Goal: Task Accomplishment & Management: Complete application form

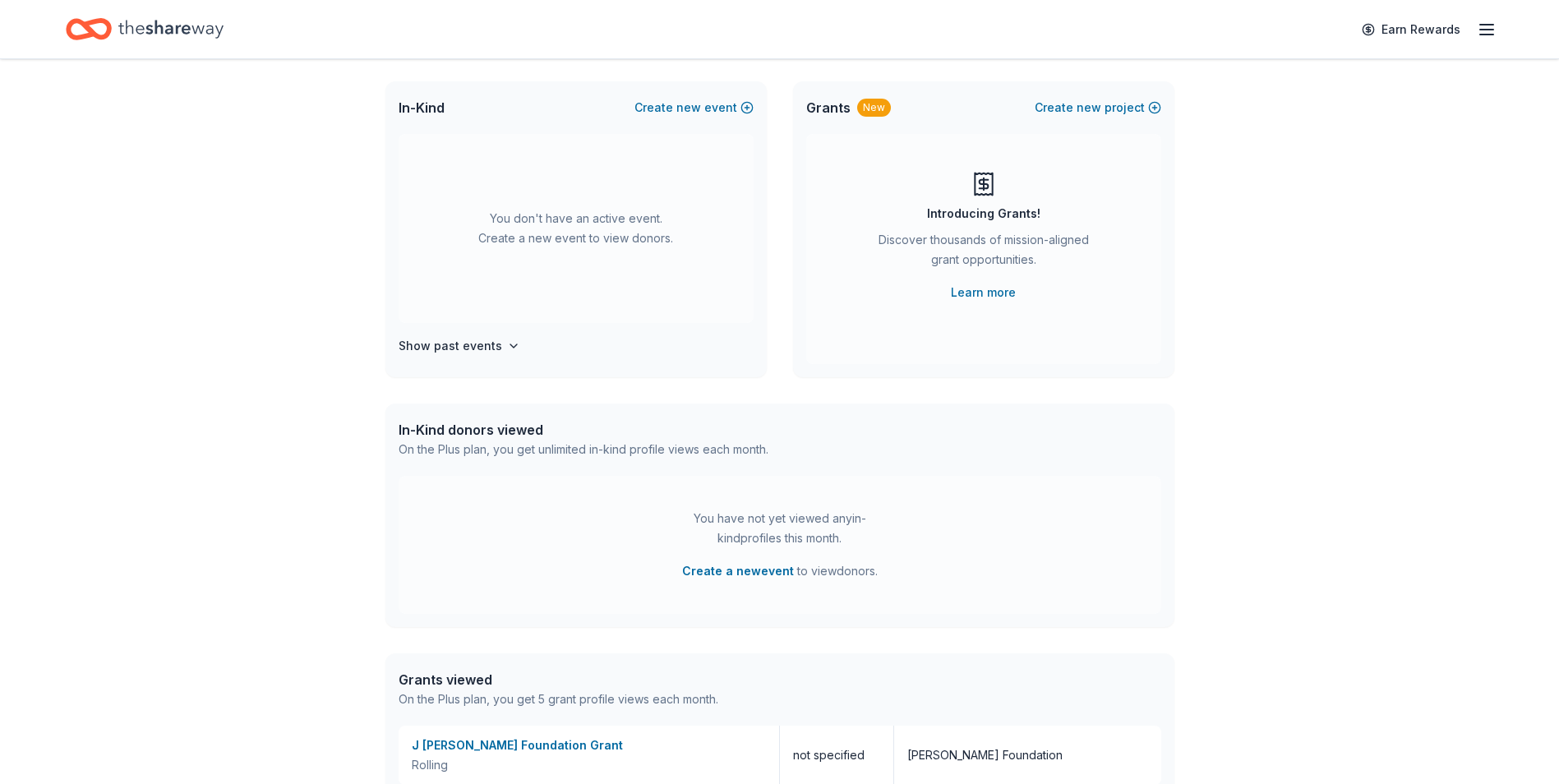
scroll to position [246, 0]
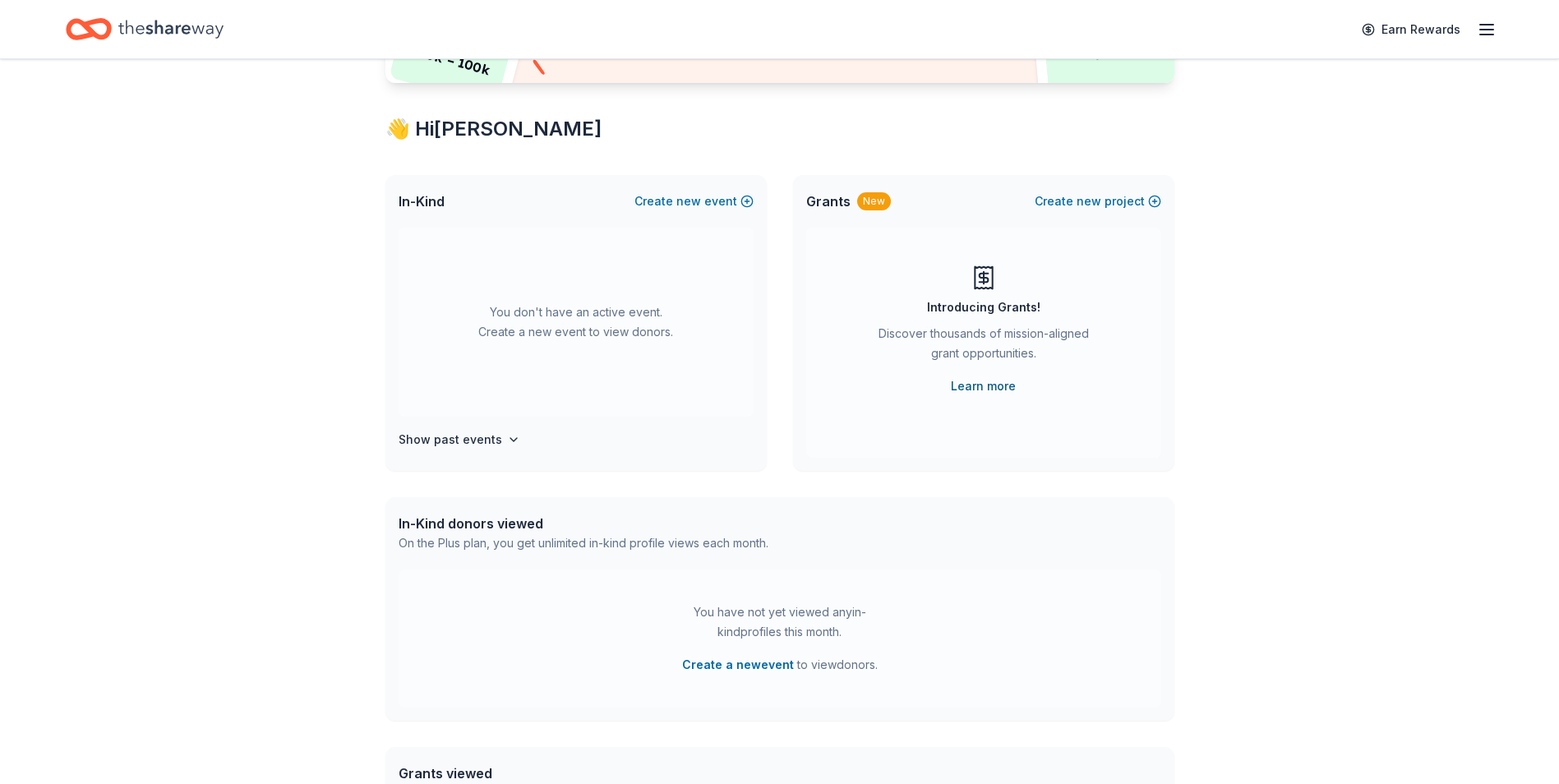
click at [963, 386] on link "Learn more" at bounding box center [983, 385] width 65 height 20
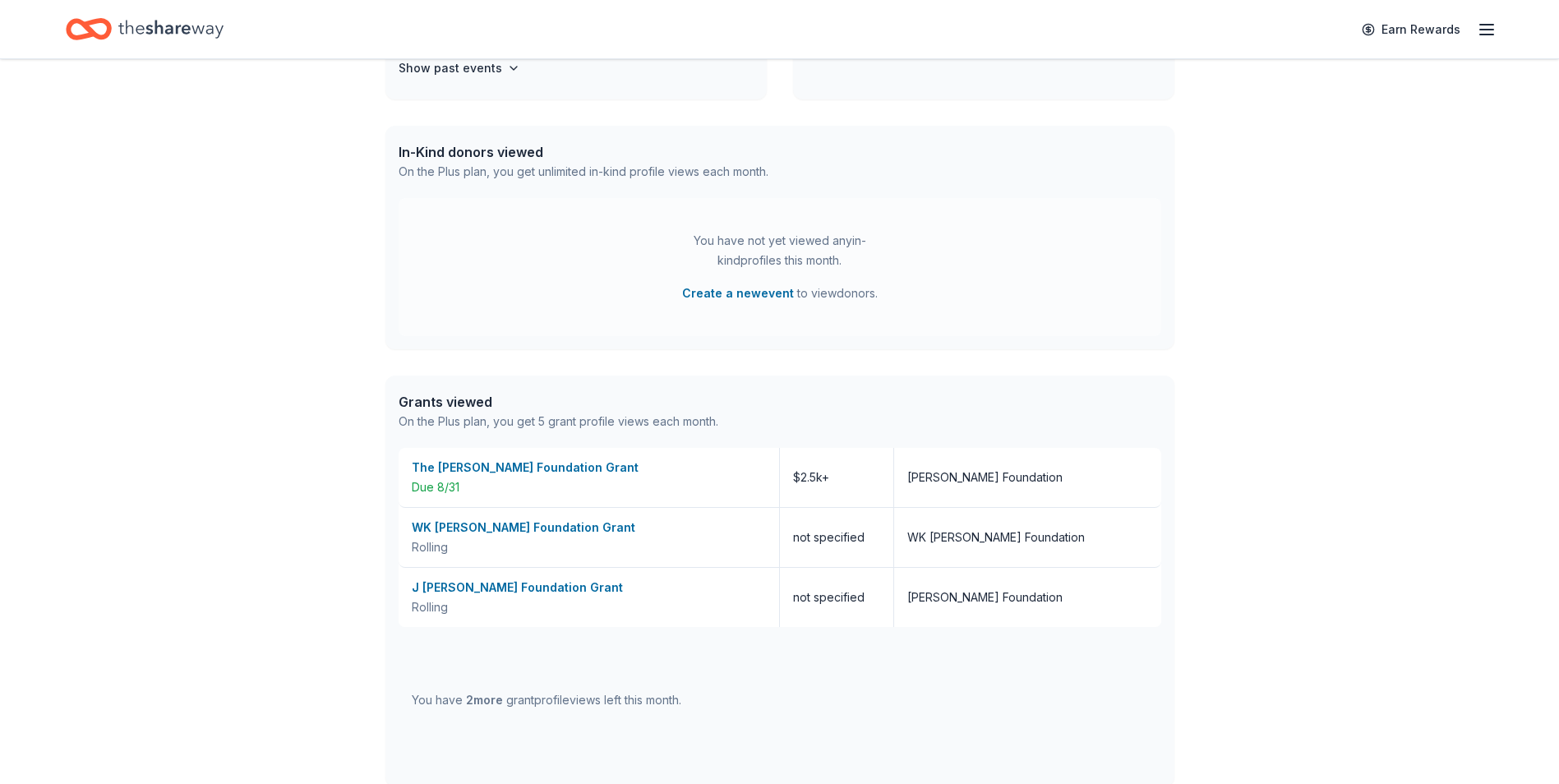
scroll to position [657, 0]
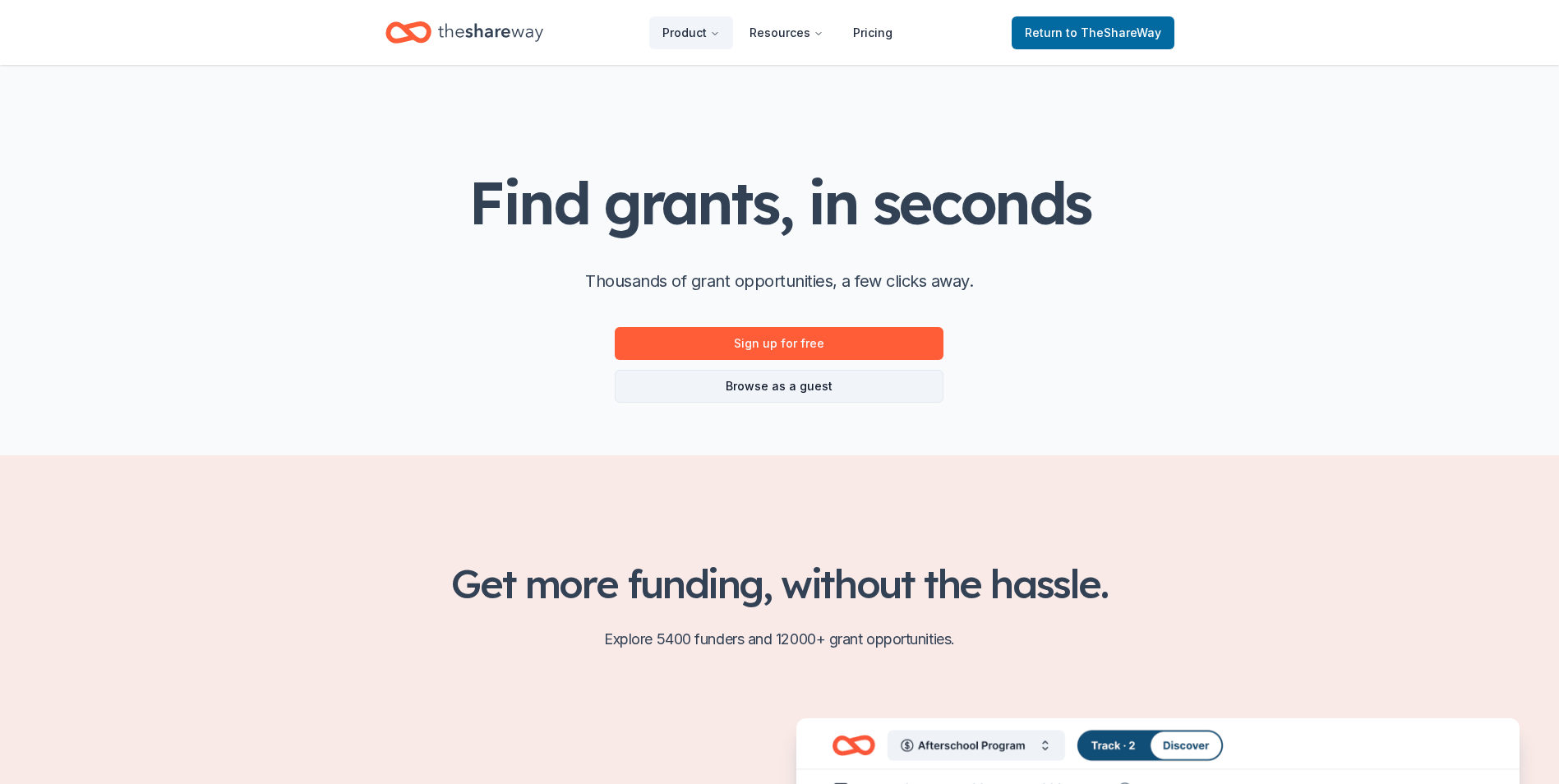
click at [858, 390] on link "Browse as a guest" at bounding box center [780, 385] width 329 height 33
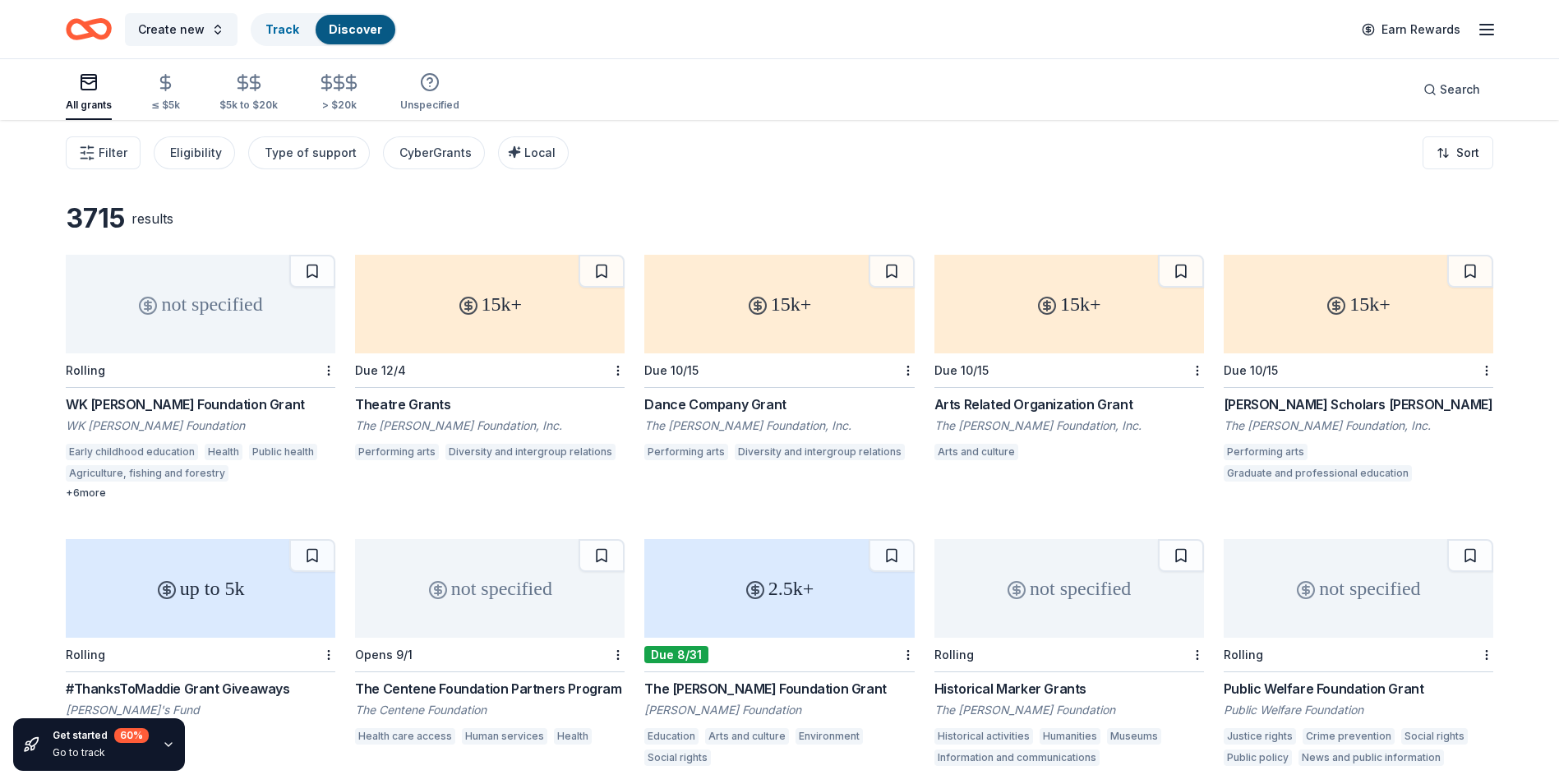
click at [159, 401] on div "WK Kellogg Foundation Grant" at bounding box center [201, 403] width 269 height 20
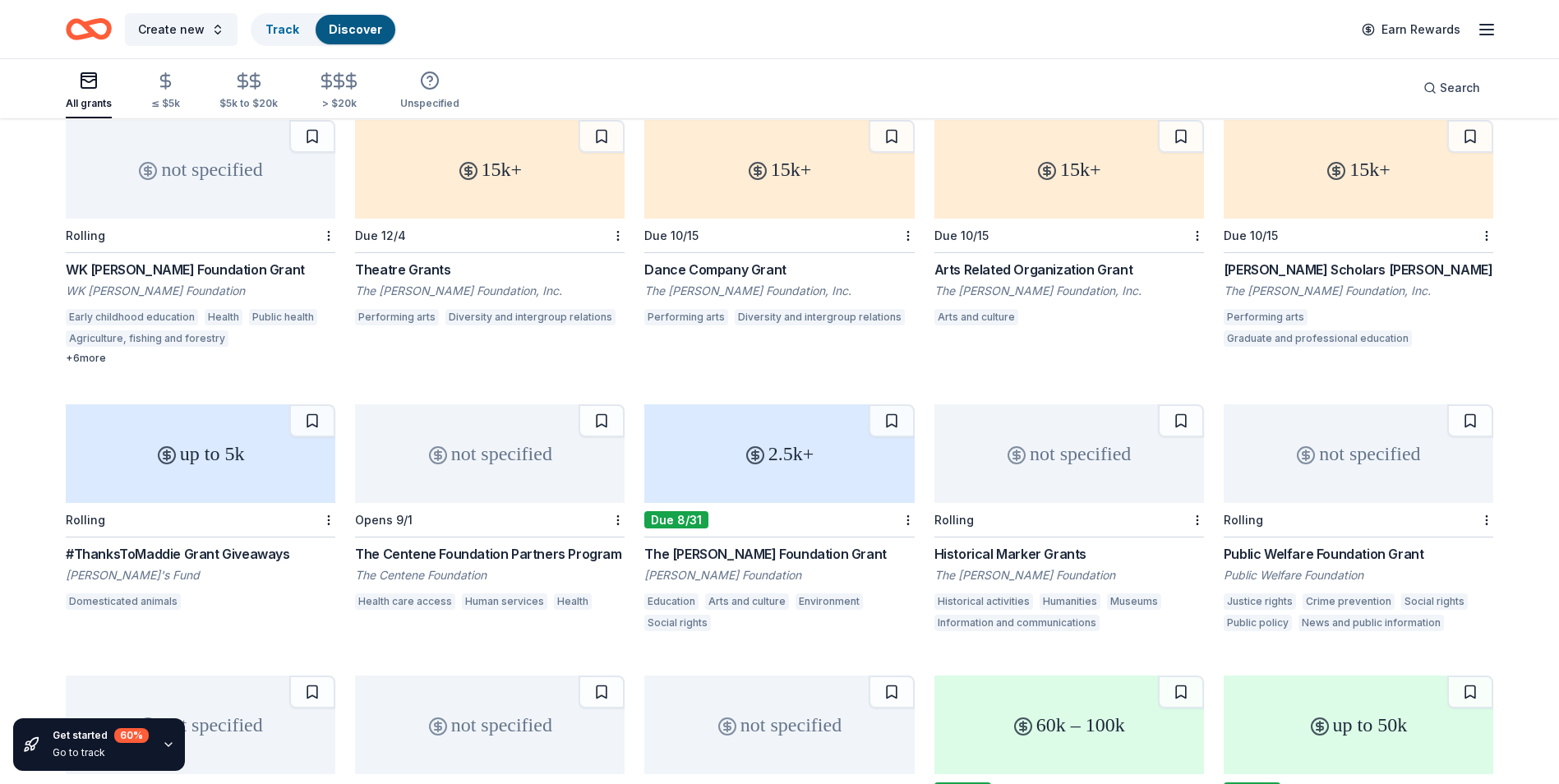
scroll to position [164, 0]
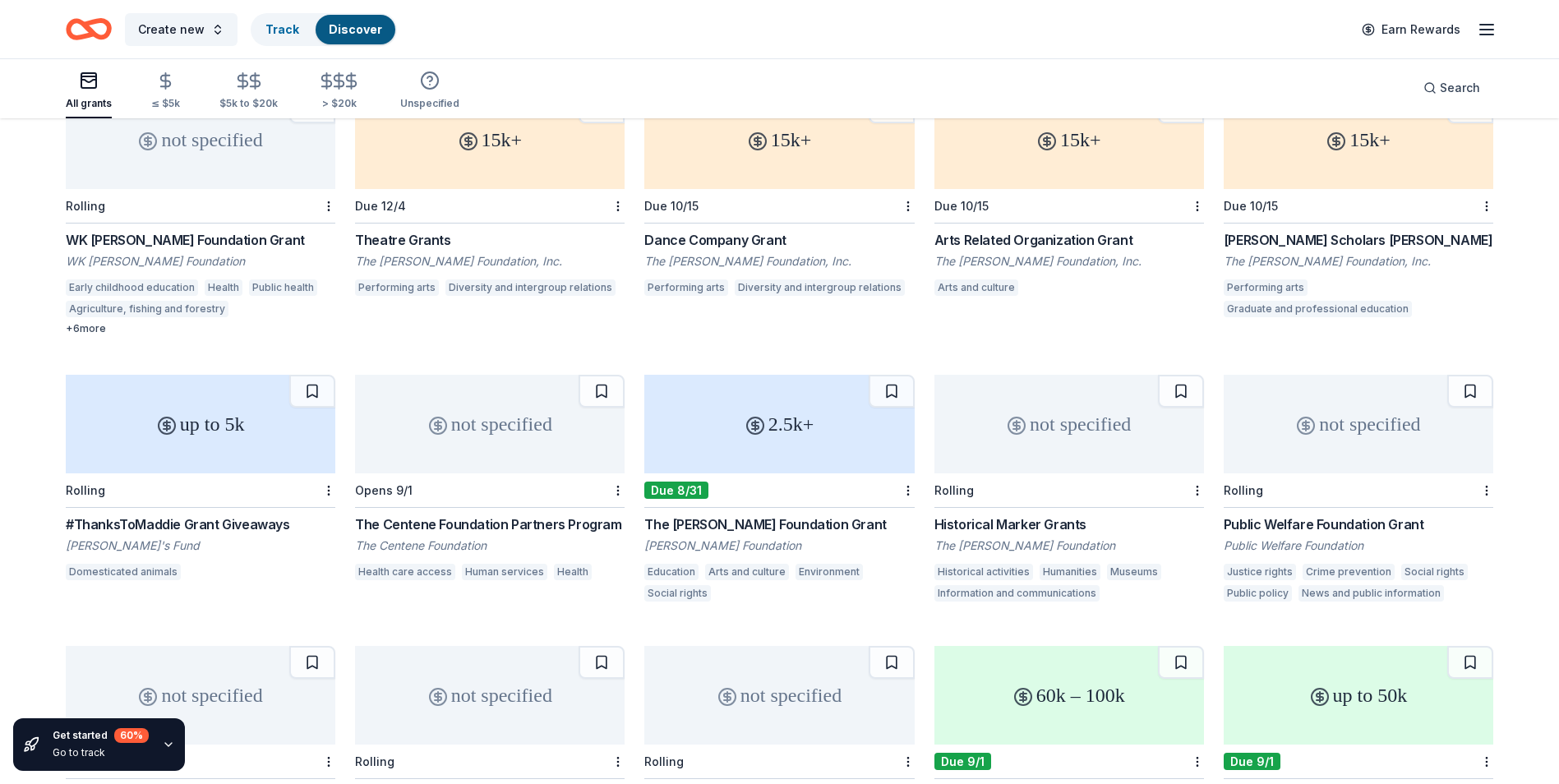
click at [761, 525] on div "The [PERSON_NAME] Foundation Grant" at bounding box center [779, 524] width 269 height 20
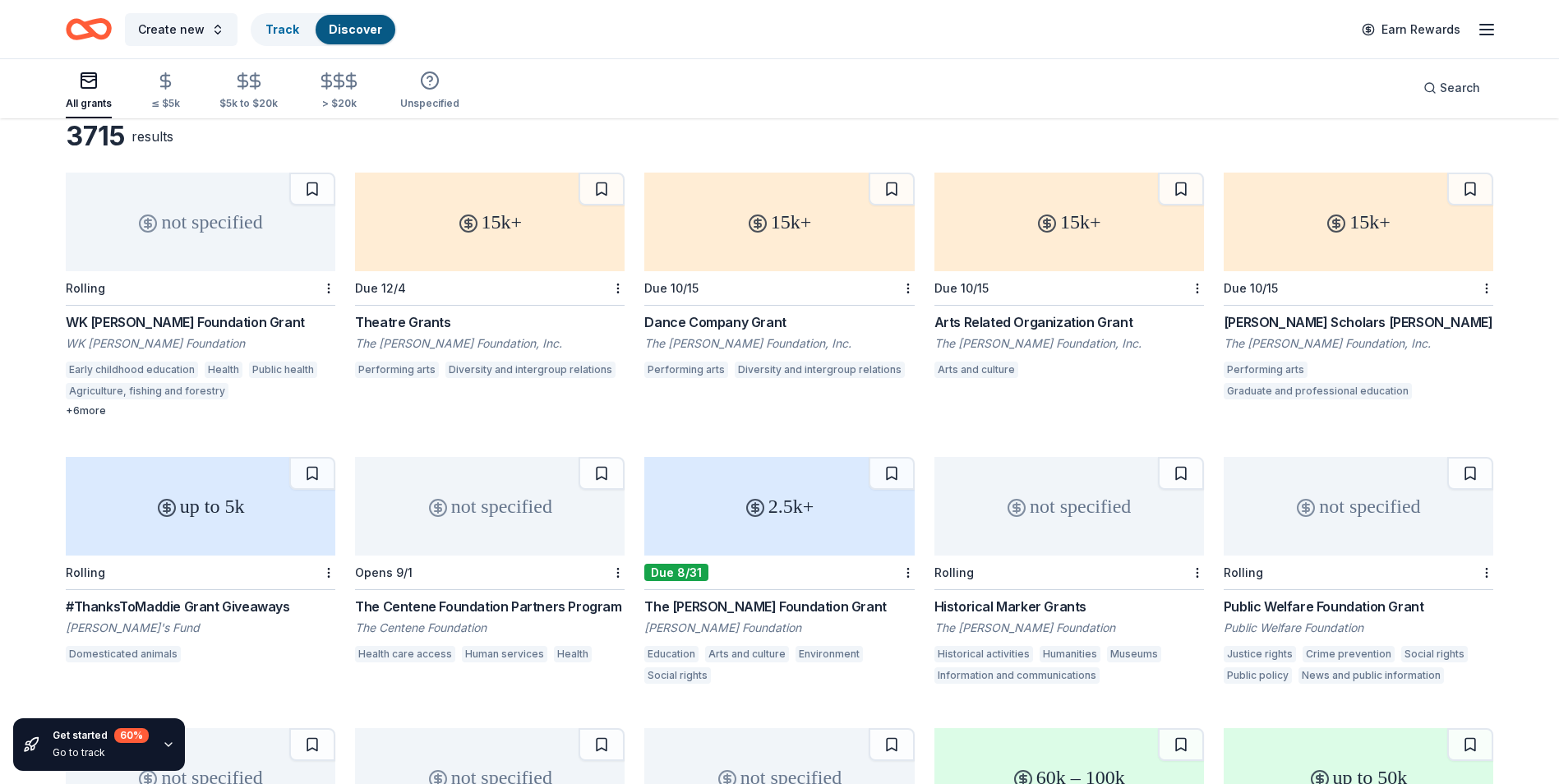
scroll to position [0, 0]
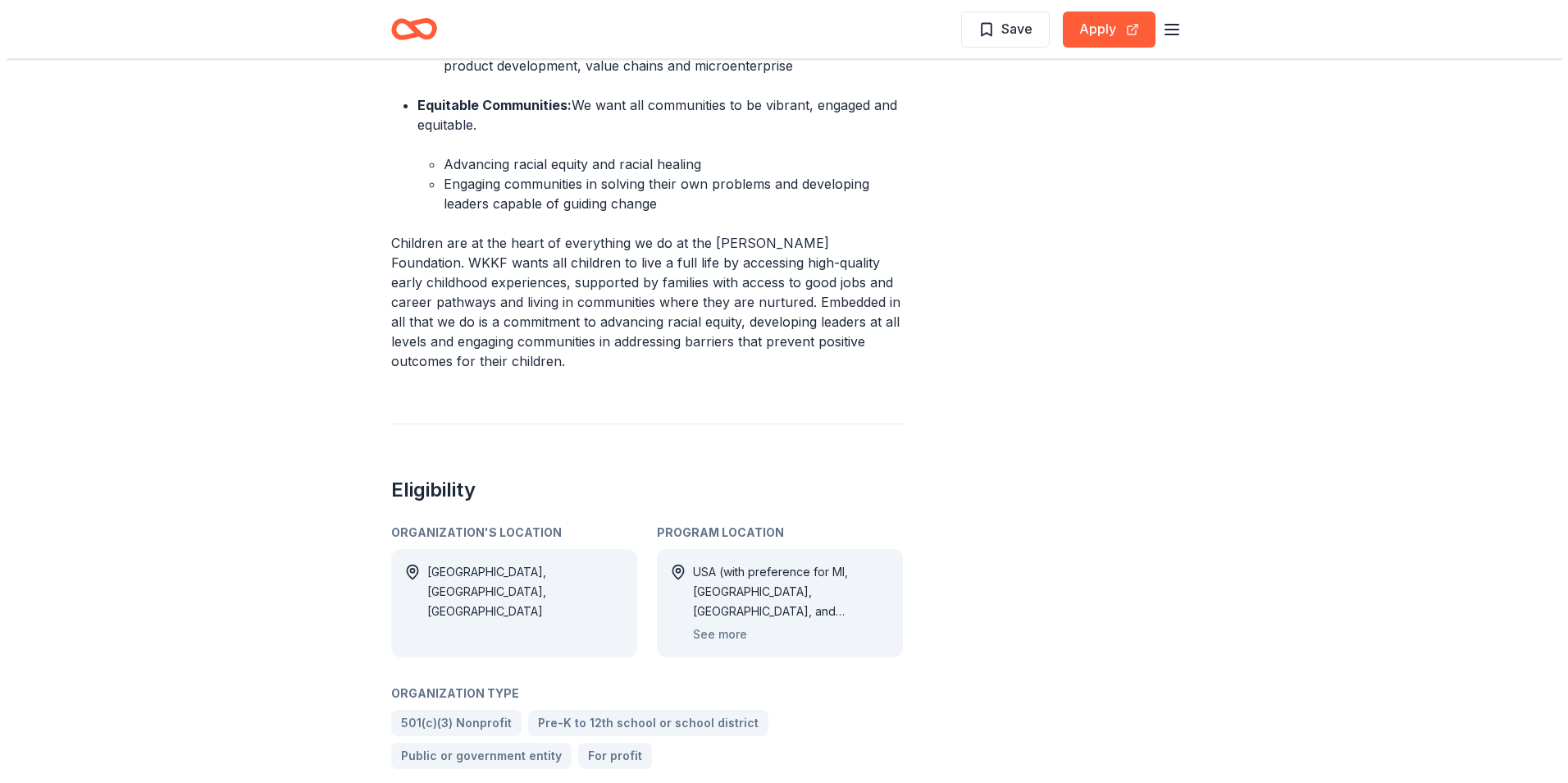
scroll to position [984, 0]
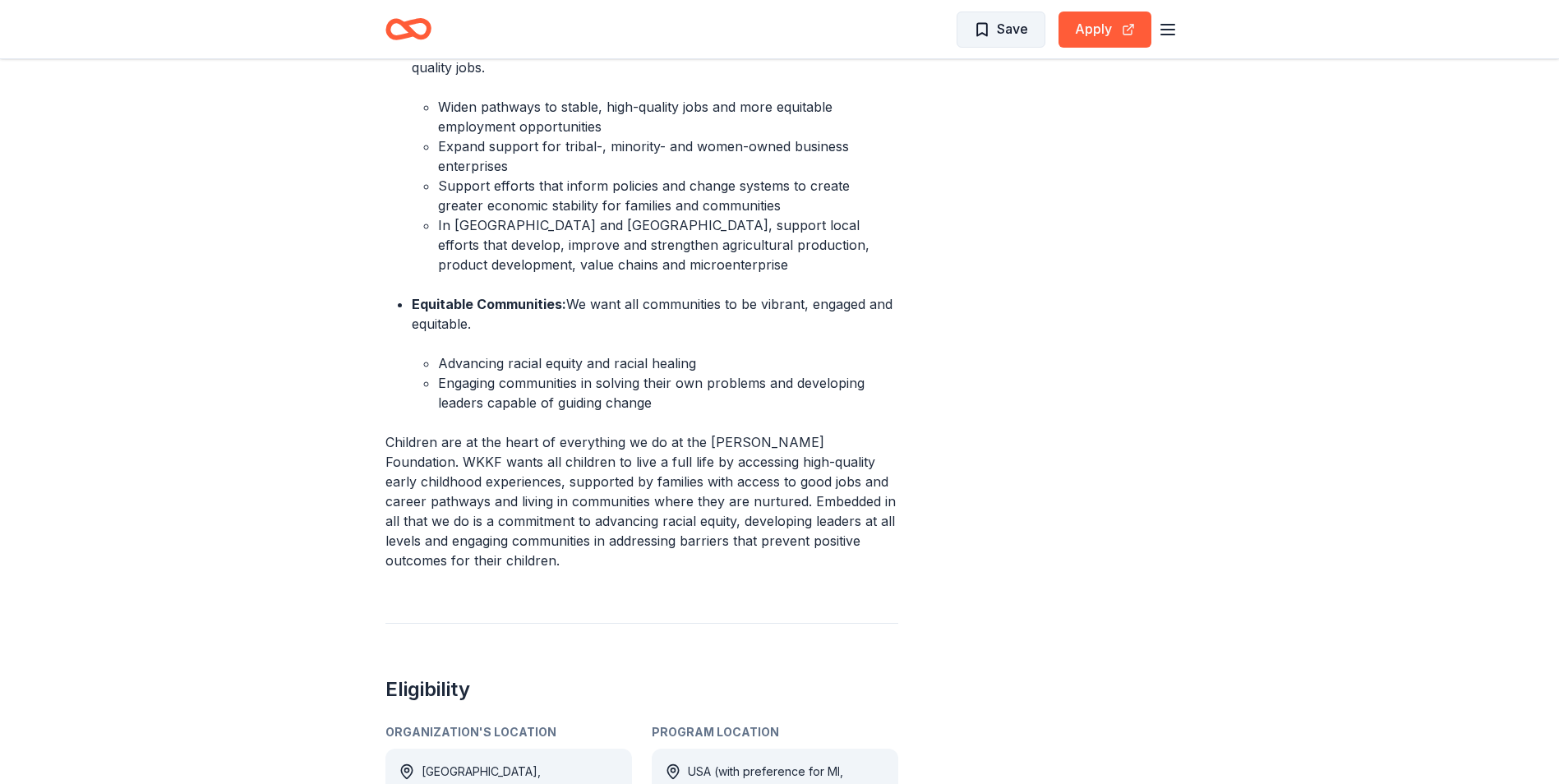
click at [976, 28] on span "Save" at bounding box center [1001, 28] width 54 height 21
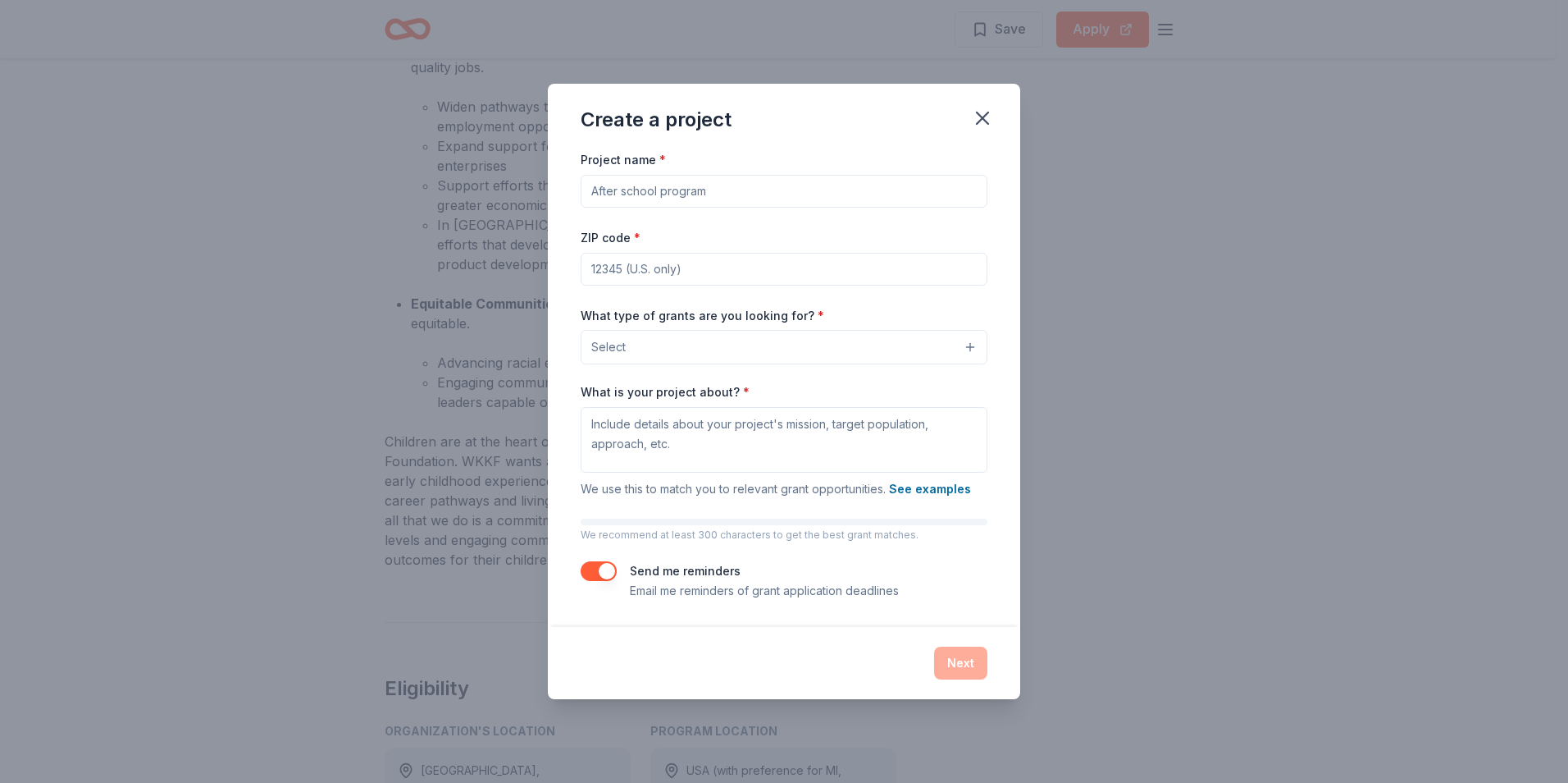
click at [713, 190] on input "Project name *" at bounding box center [784, 190] width 407 height 32
type input "B"
type input "Grief Support"
type input "35951"
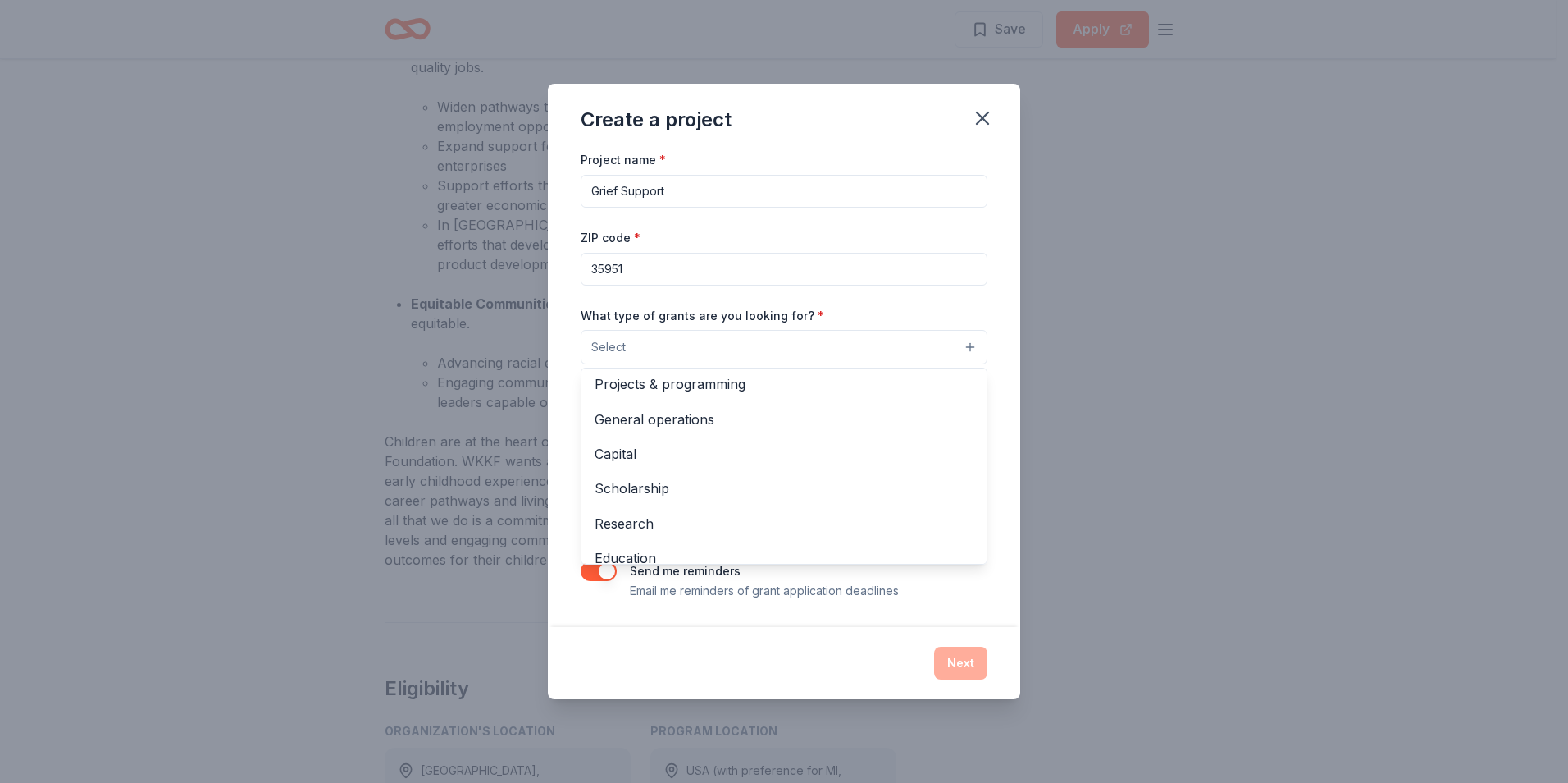
scroll to position [0, 0]
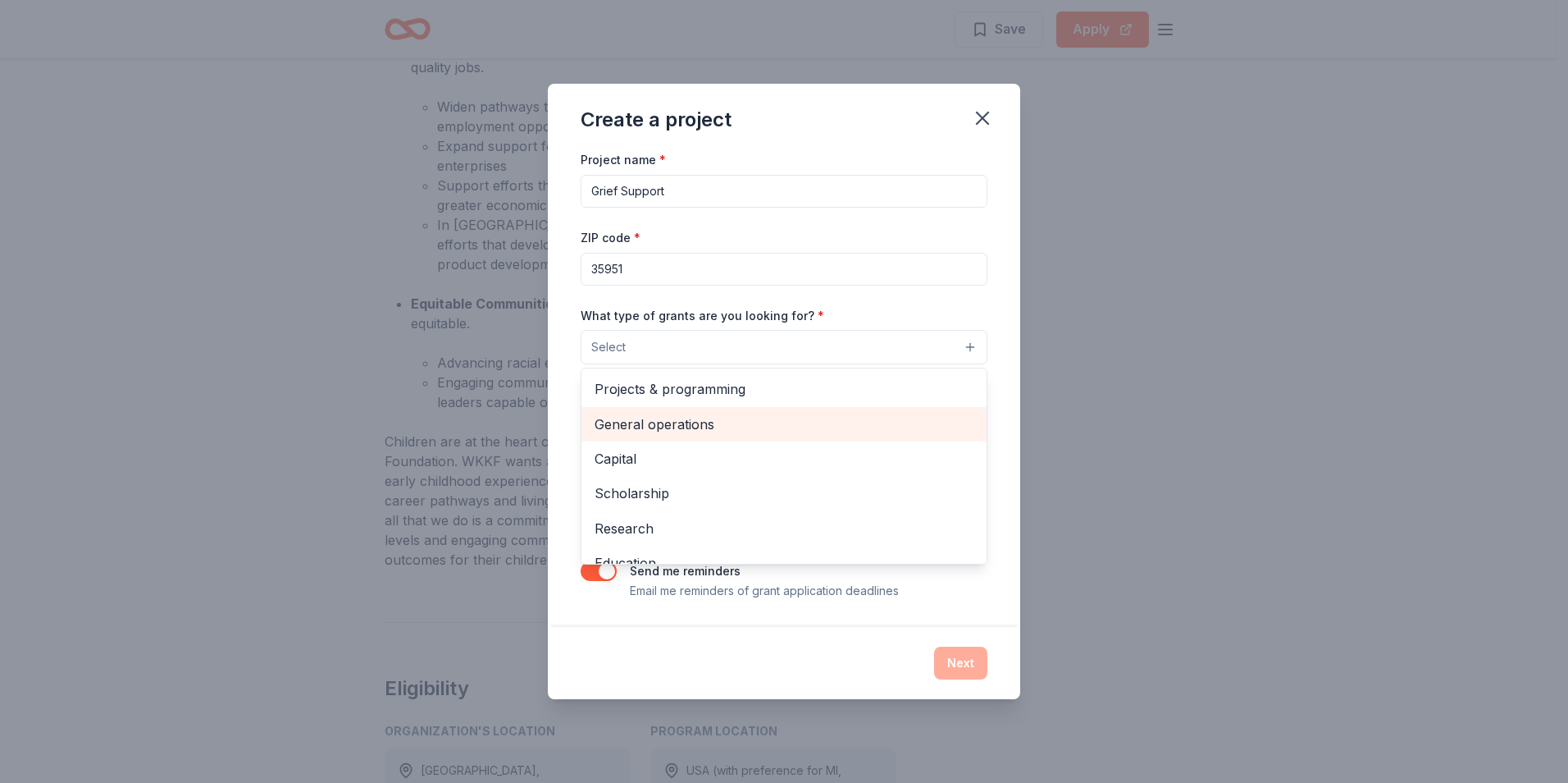
click at [720, 422] on span "General operations" at bounding box center [784, 424] width 379 height 21
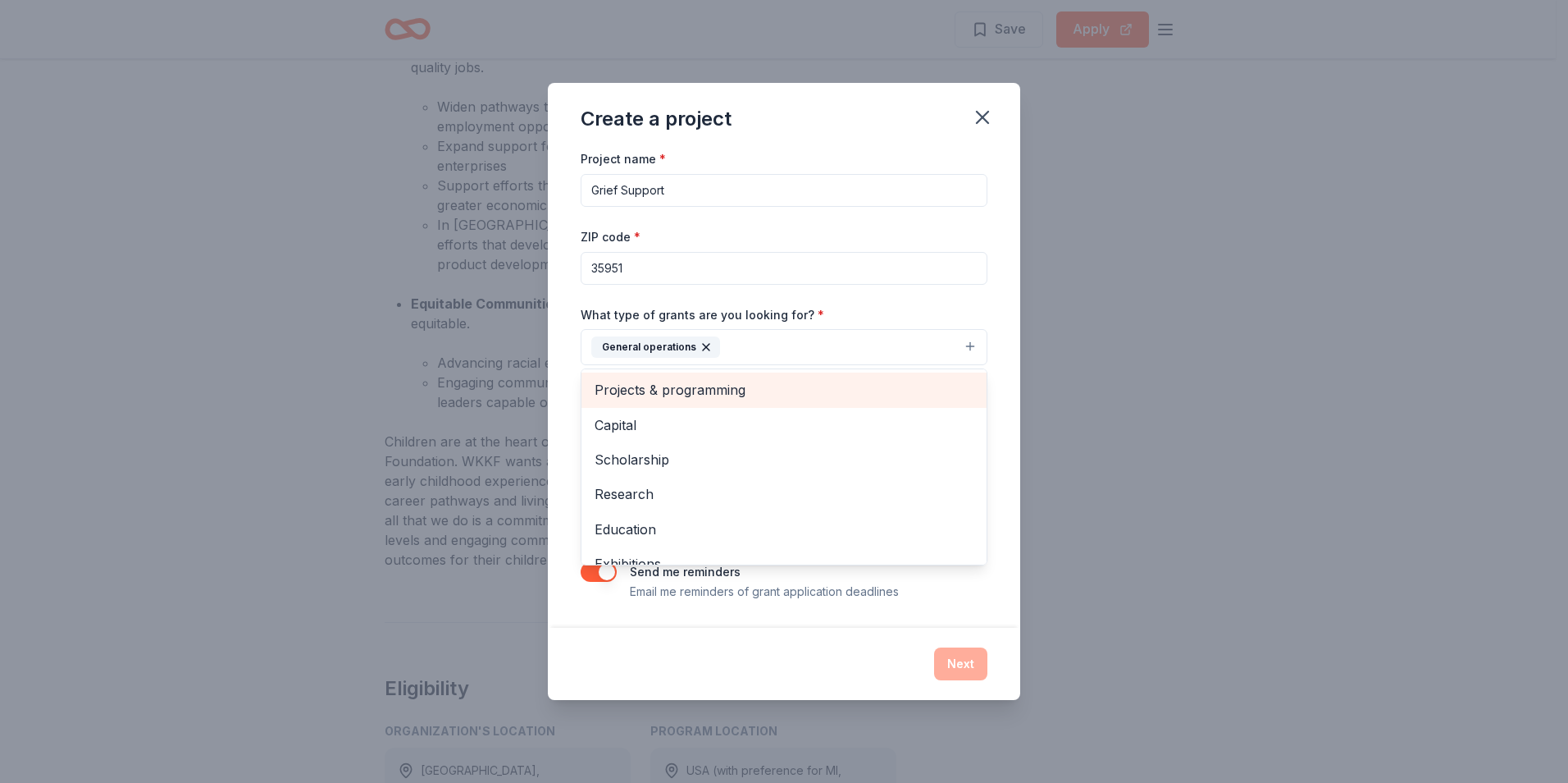
click at [730, 391] on span "Projects & programming" at bounding box center [784, 390] width 379 height 21
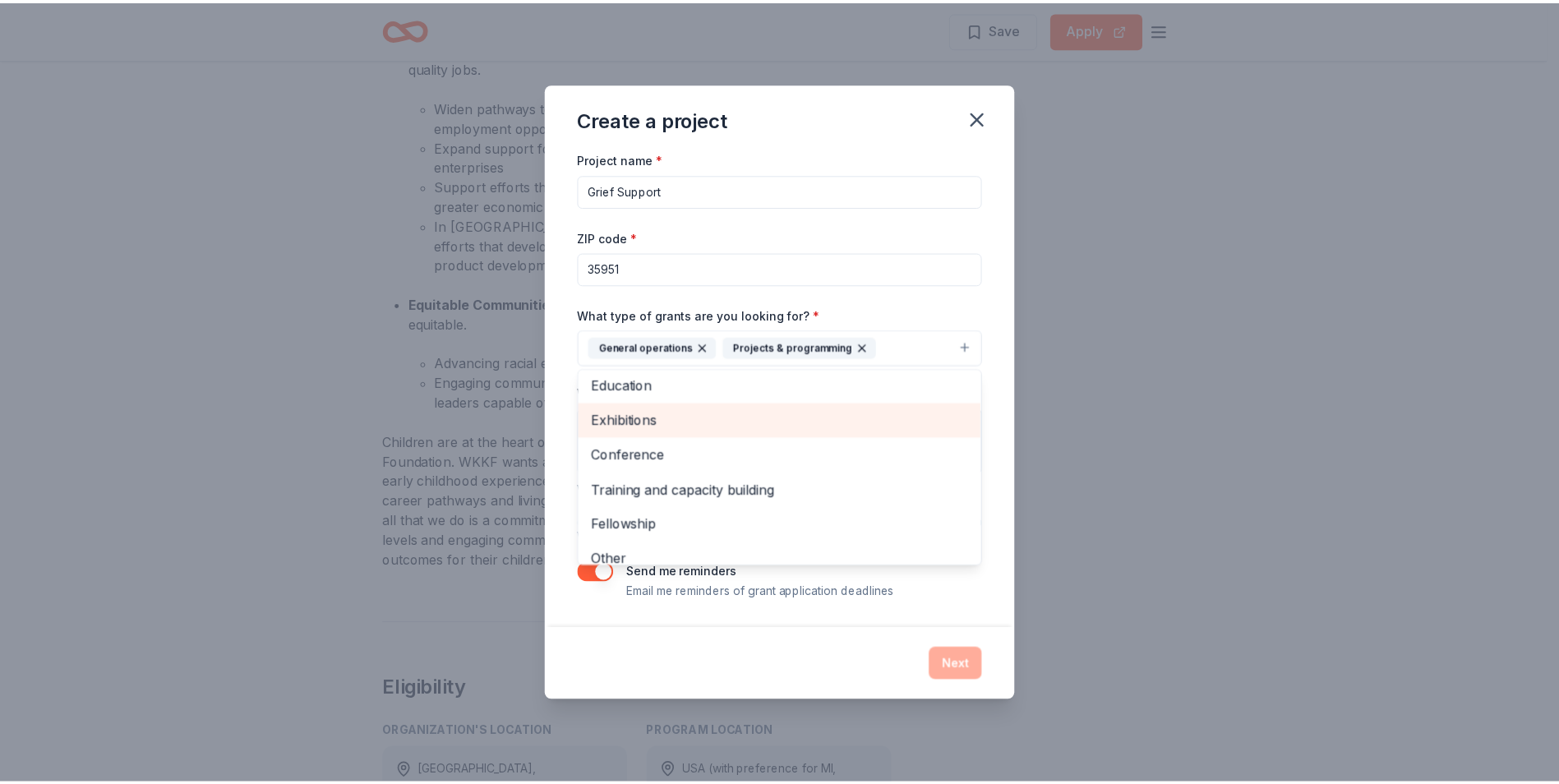
scroll to position [124, 0]
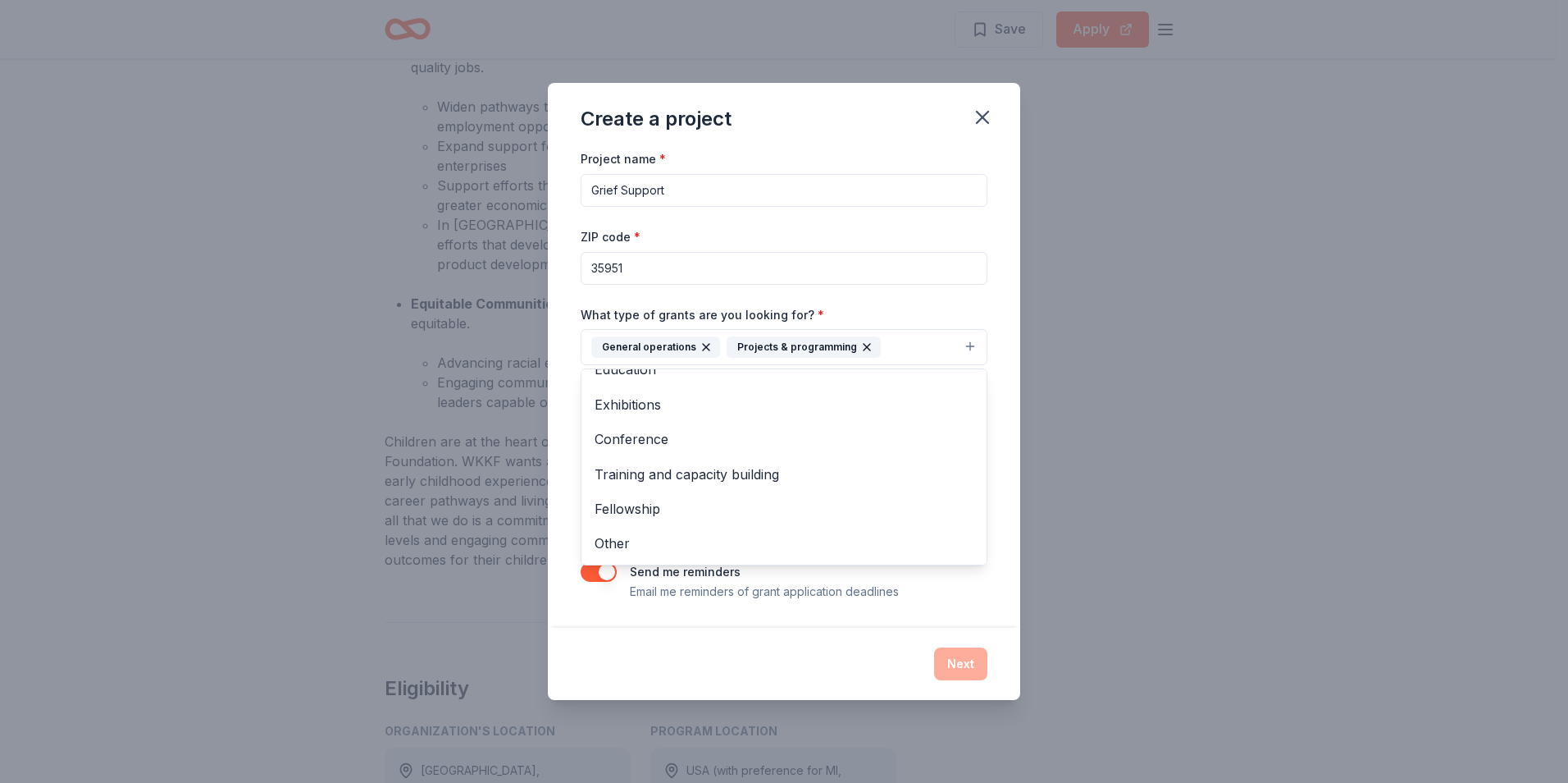
click at [975, 577] on div "Project name * Grief Support ZIP code * 35951 What type of grants are you looki…" at bounding box center [784, 374] width 407 height 452
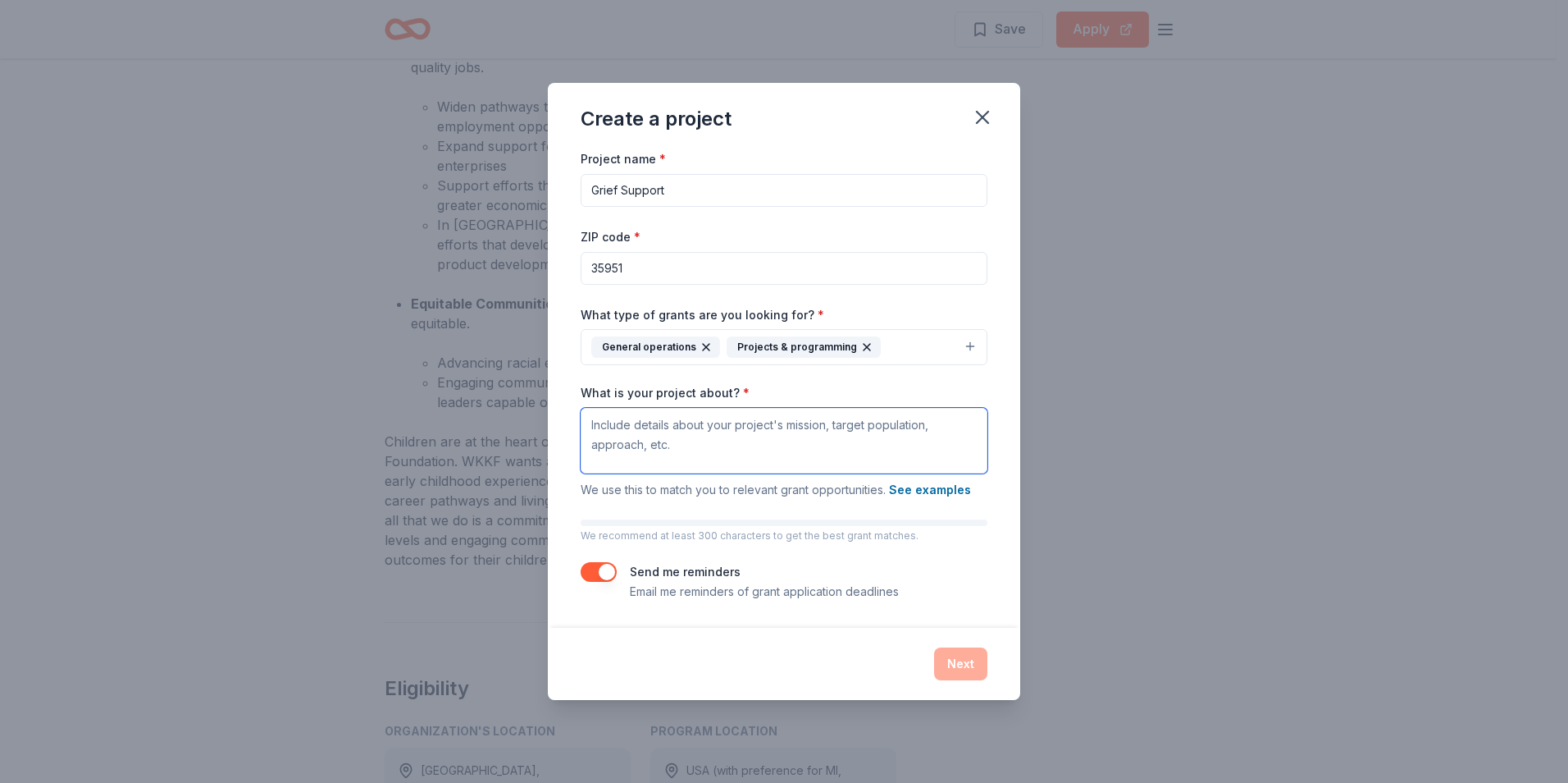
click at [763, 434] on textarea "What is your project about? *" at bounding box center [784, 441] width 407 height 66
click at [869, 448] on textarea "We are a non-profit hospice with a grief support service that is free to all in…" at bounding box center [784, 441] width 407 height 66
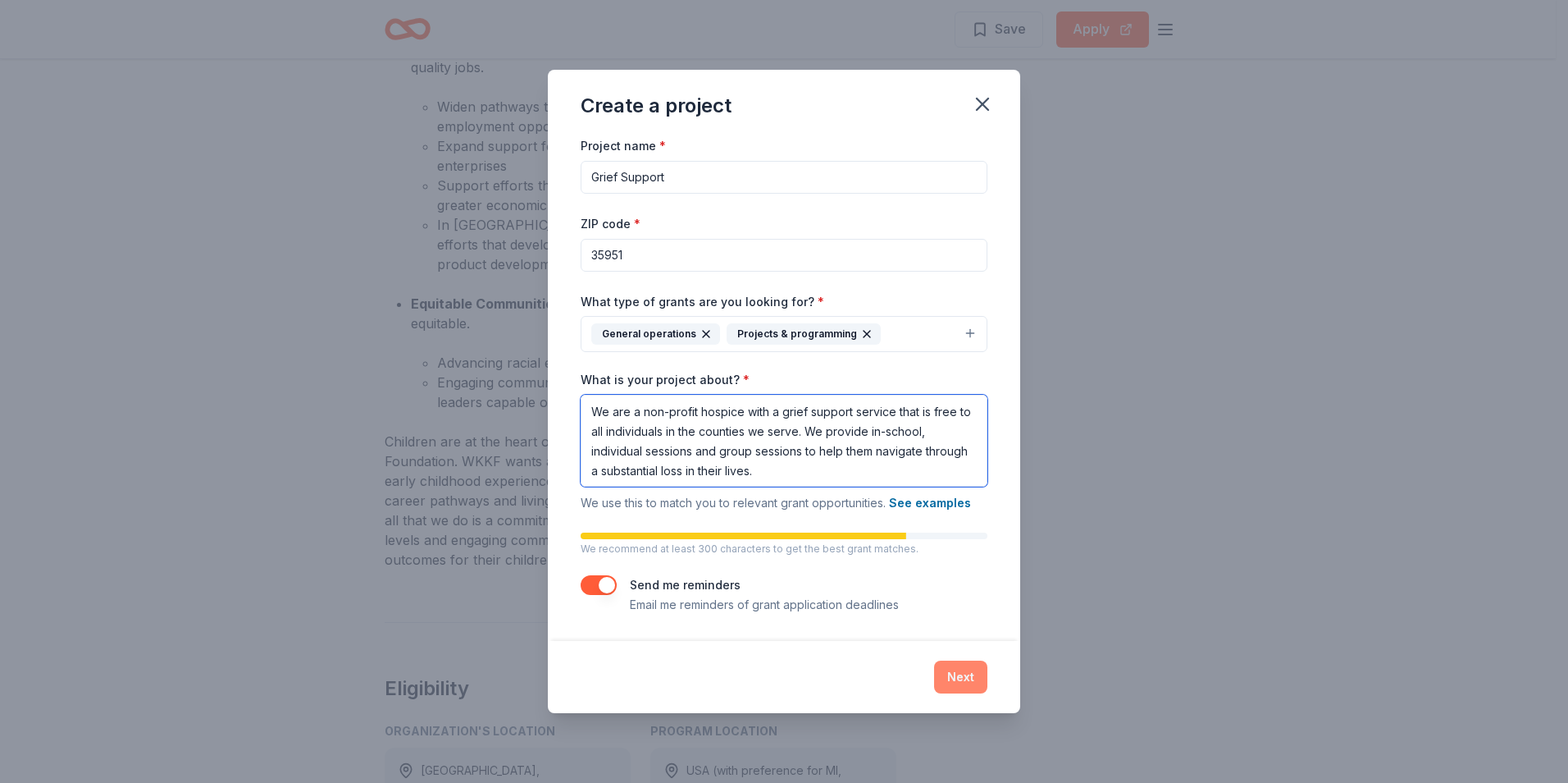
type textarea "We are a non-profit hospice with a grief support service that is free to all in…"
click at [973, 680] on button "Next" at bounding box center [960, 676] width 53 height 32
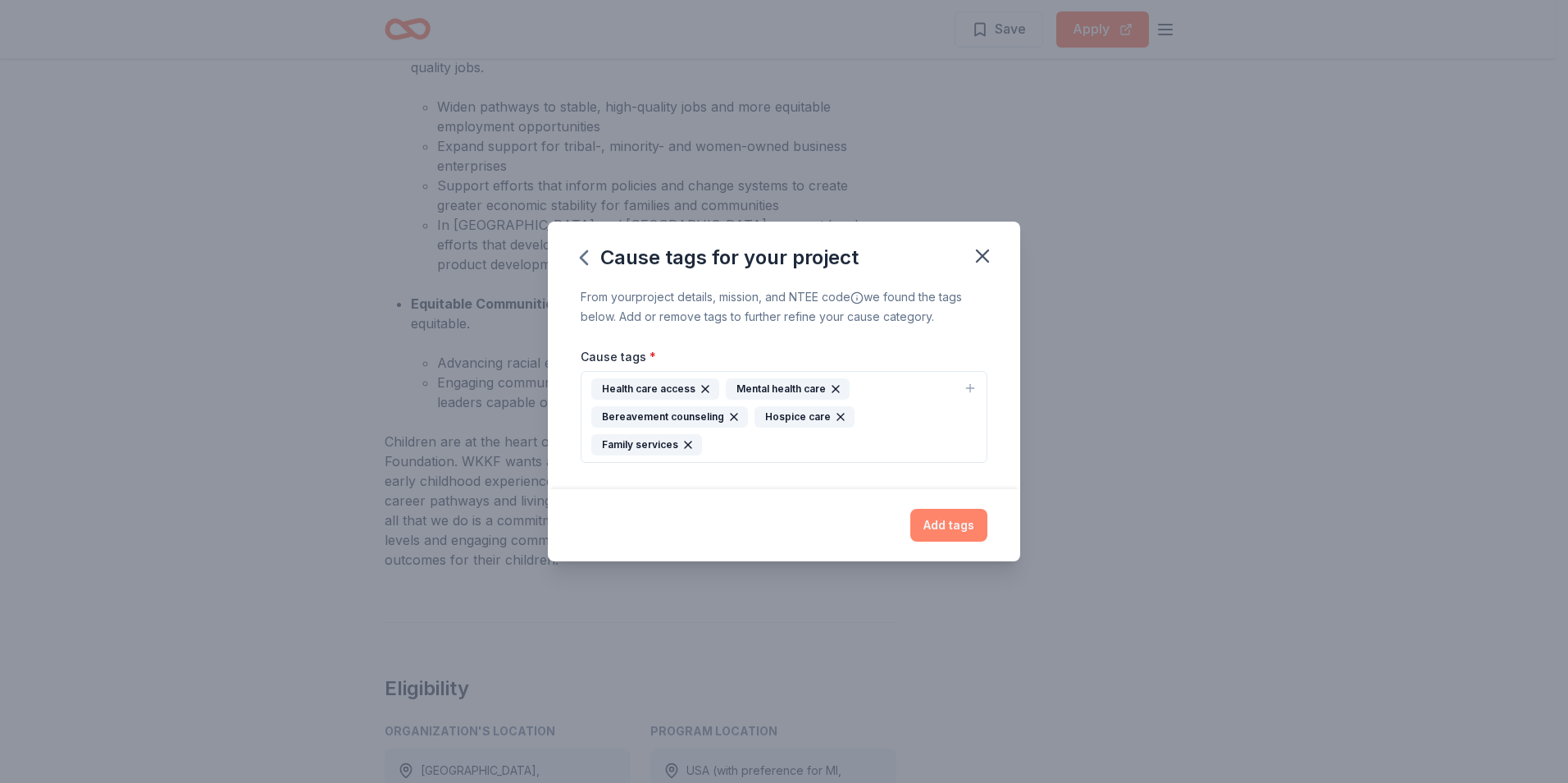
click at [972, 531] on button "Add tags" at bounding box center [949, 524] width 77 height 32
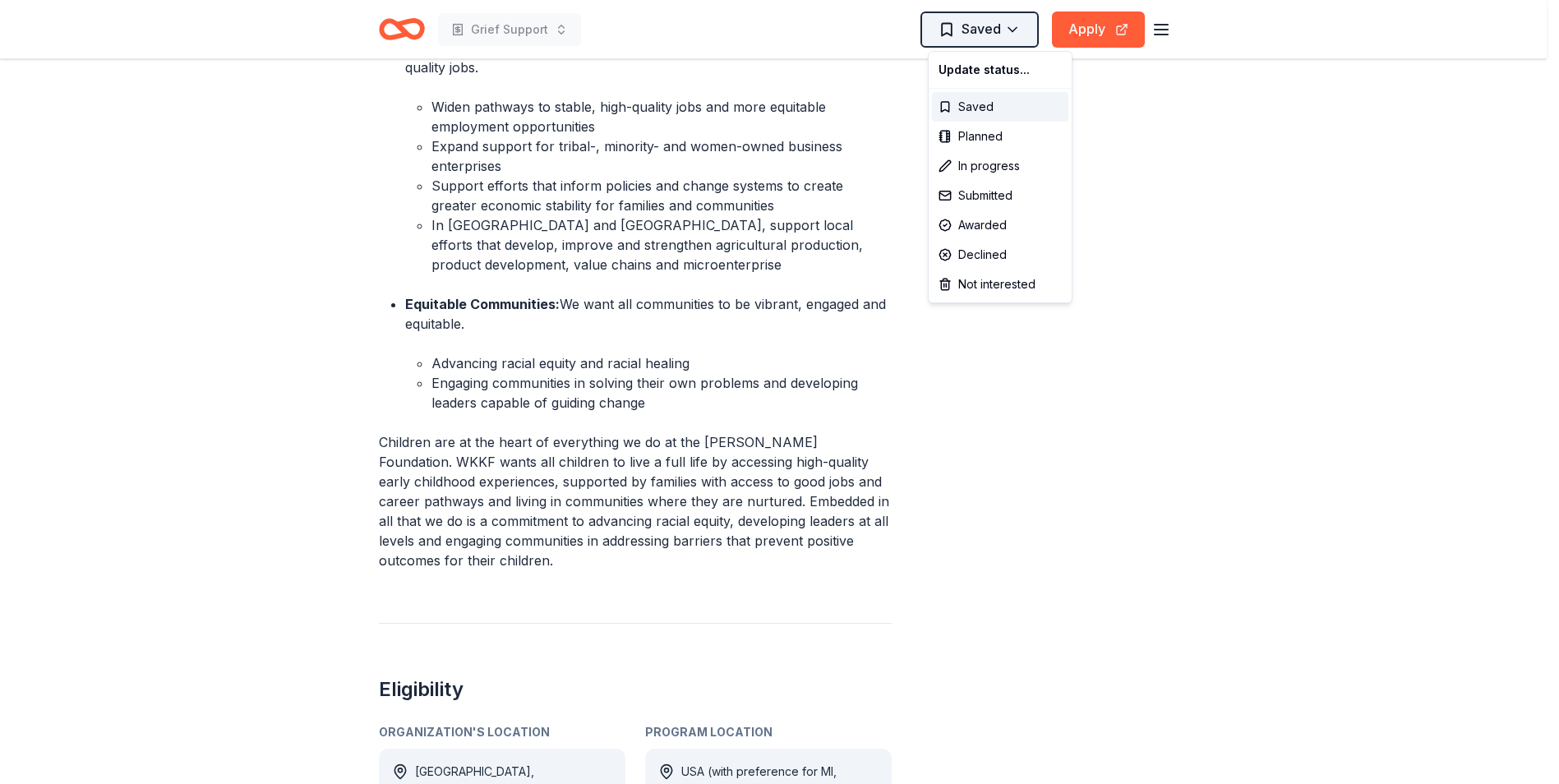
click at [951, 102] on div "Saved" at bounding box center [1000, 107] width 137 height 30
